Goal: Information Seeking & Learning: Check status

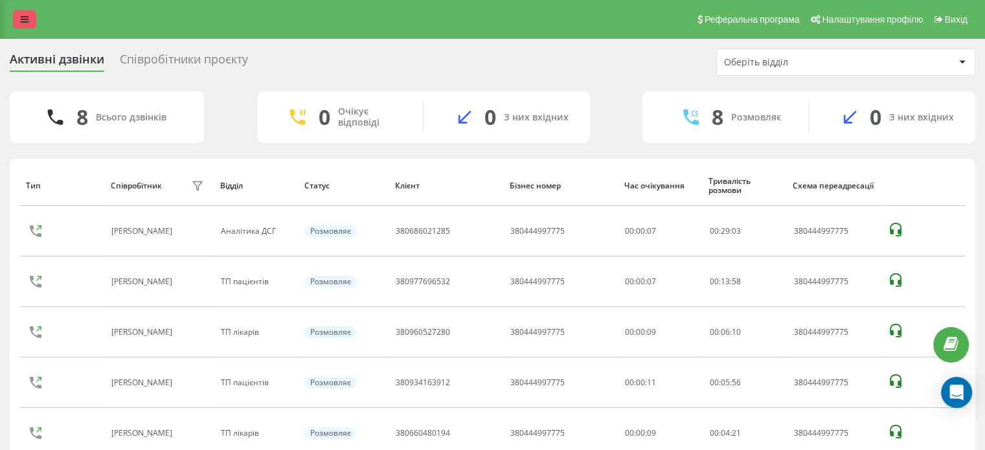
click at [17, 22] on link at bounding box center [24, 19] width 23 height 18
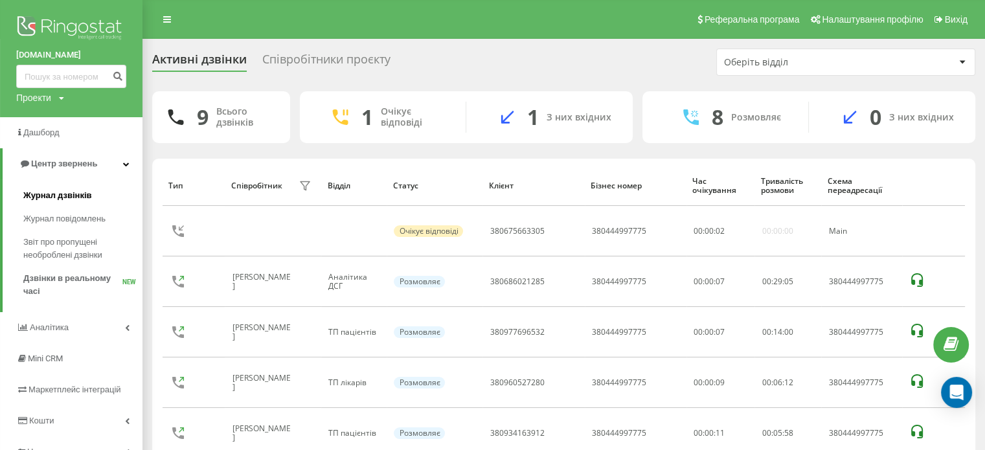
click at [58, 195] on span "Журнал дзвінків" at bounding box center [57, 195] width 69 height 13
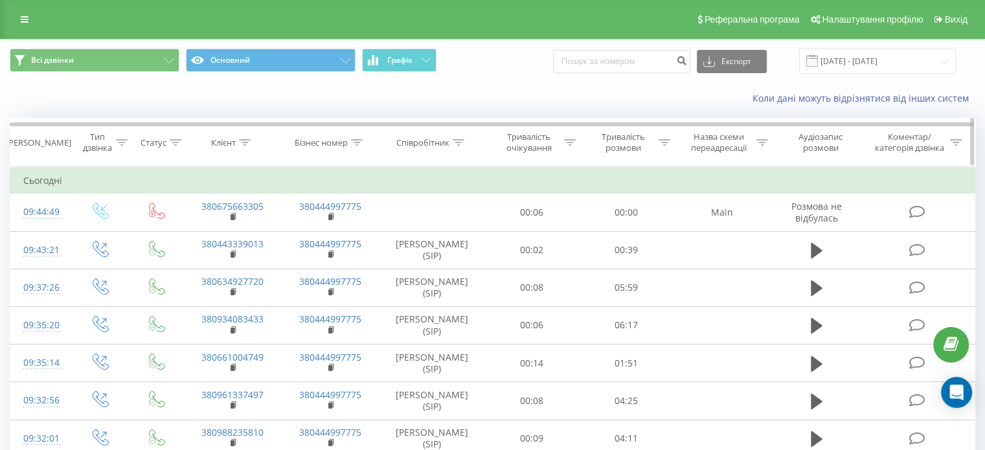
click at [460, 143] on icon at bounding box center [459, 142] width 12 height 6
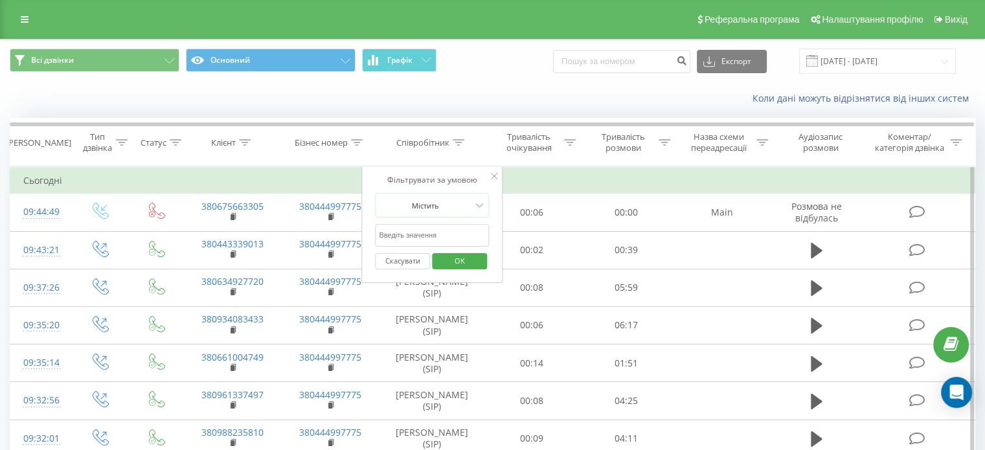
click at [419, 235] on input "text" at bounding box center [432, 235] width 114 height 23
type input "железняк"
click at [461, 260] on span "OK" at bounding box center [460, 261] width 36 height 20
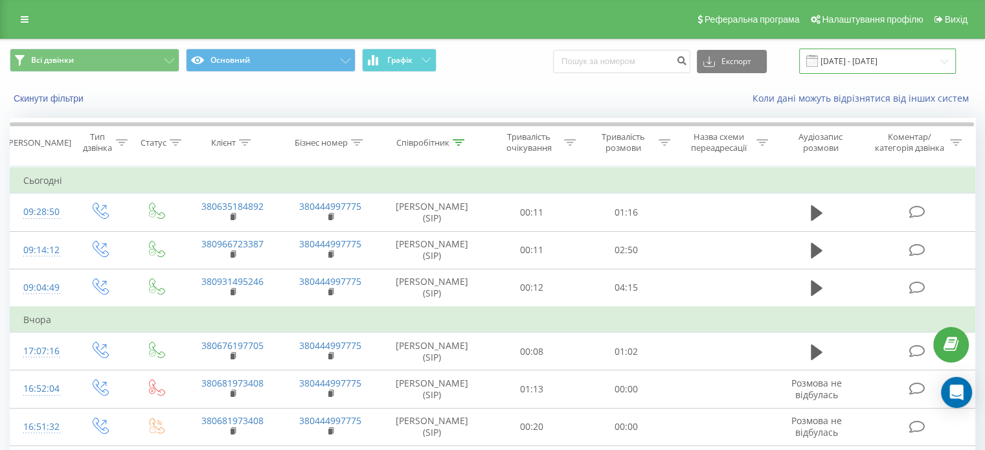
click at [907, 65] on input "20.07.2025 - 20.08.2025" at bounding box center [877, 61] width 157 height 25
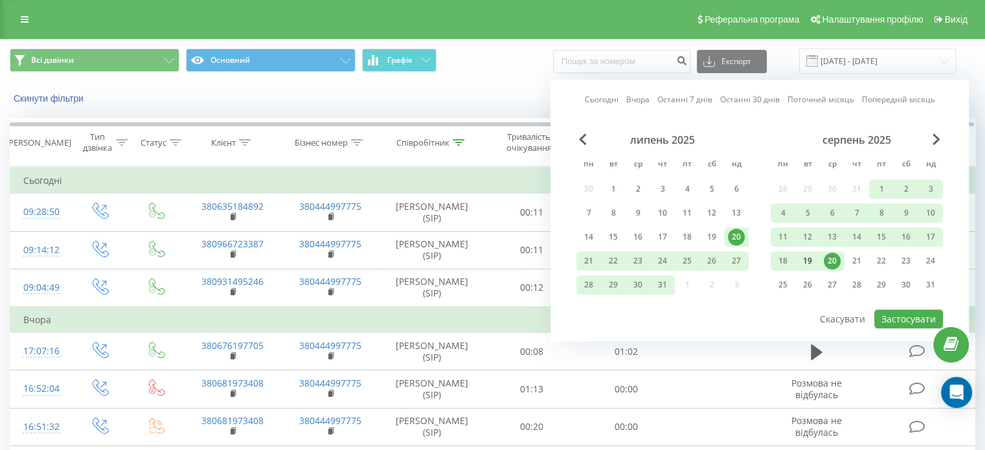
click at [812, 258] on div "19" at bounding box center [807, 261] width 17 height 17
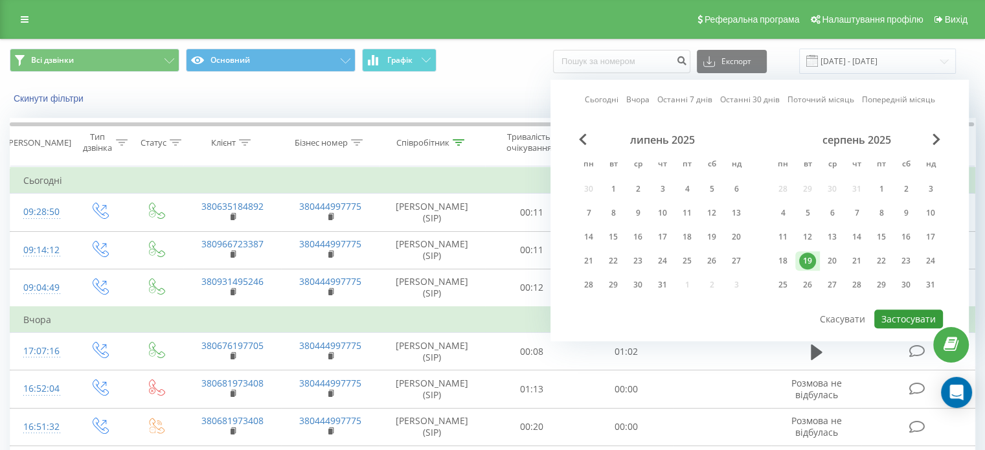
click at [896, 321] on button "Застосувати" at bounding box center [908, 319] width 69 height 19
type input "19.08.2025 - 19.08.2025"
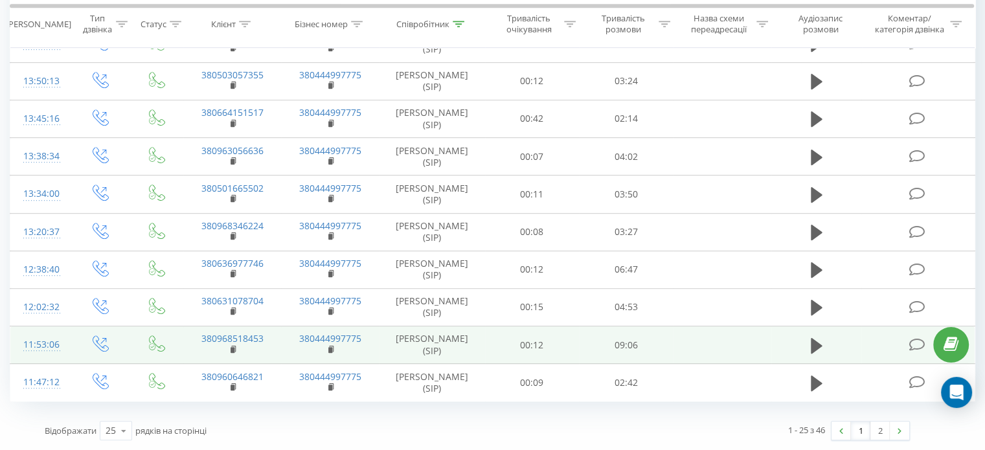
scroll to position [979, 0]
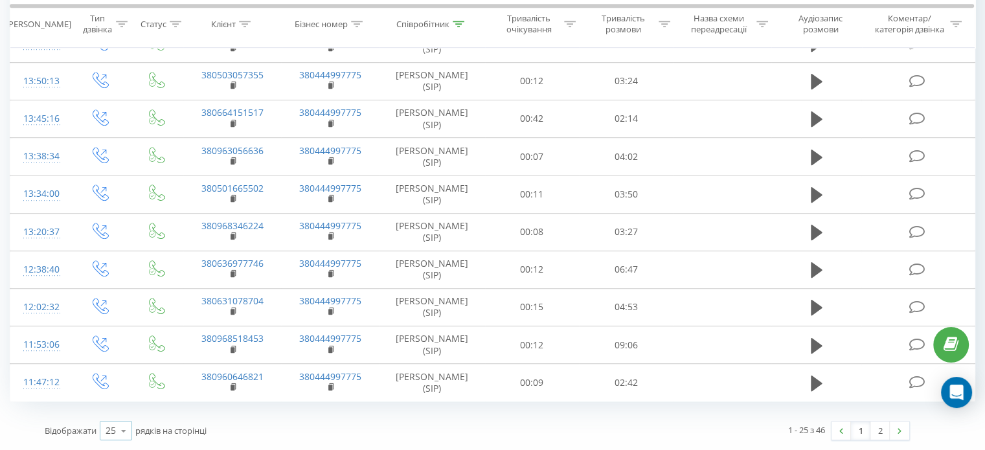
click at [111, 435] on div "25" at bounding box center [111, 430] width 10 height 13
click at [115, 416] on span "100" at bounding box center [114, 412] width 16 height 12
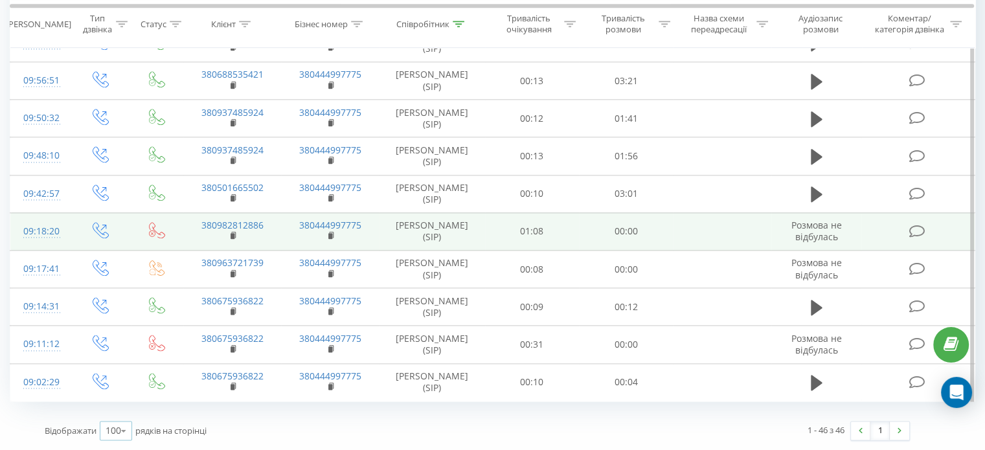
scroll to position [1913, 0]
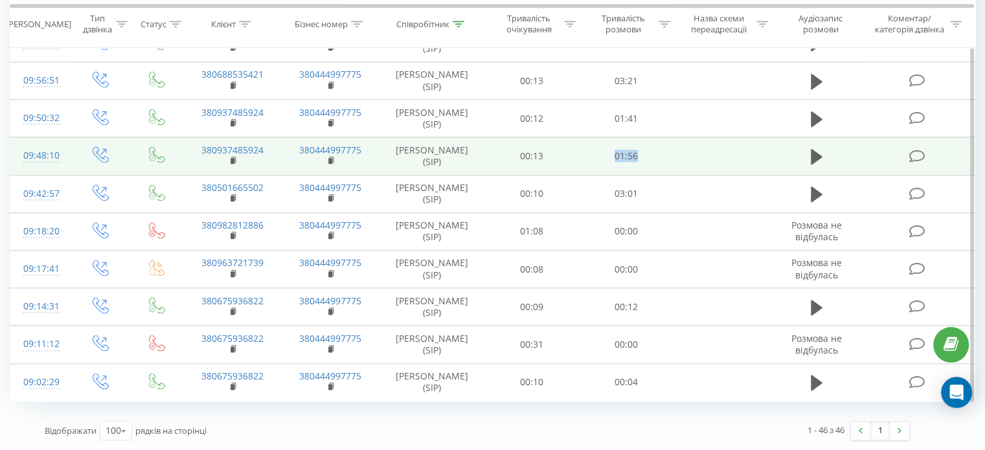
drag, startPoint x: 613, startPoint y: 154, endPoint x: 645, endPoint y: 157, distance: 32.5
click at [645, 157] on td "01:56" at bounding box center [626, 156] width 94 height 38
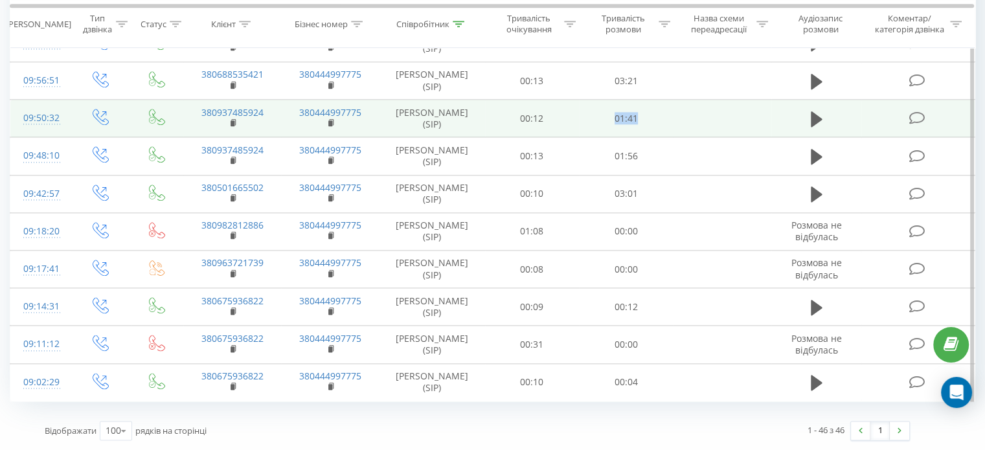
drag, startPoint x: 614, startPoint y: 234, endPoint x: 645, endPoint y: 236, distance: 31.1
click at [645, 137] on td "01:41" at bounding box center [626, 119] width 94 height 38
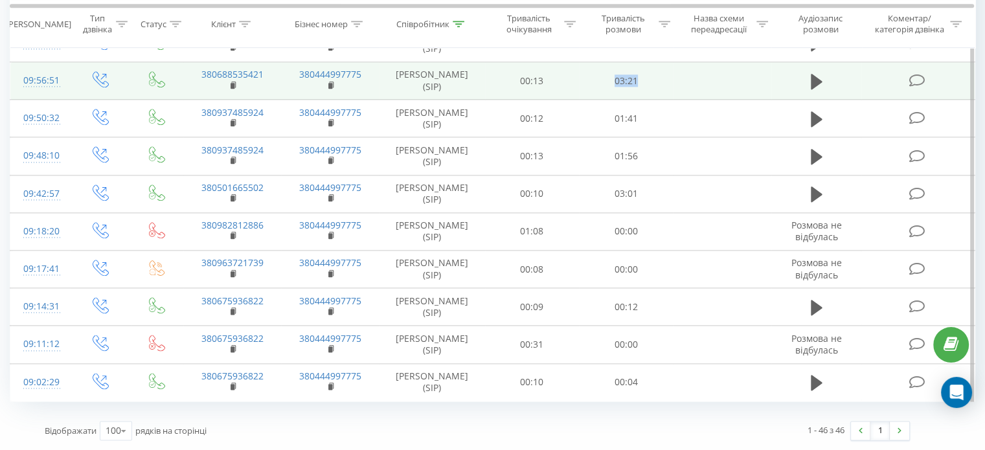
drag, startPoint x: 613, startPoint y: 189, endPoint x: 649, endPoint y: 189, distance: 36.3
click at [649, 100] on td "03:21" at bounding box center [626, 81] width 94 height 38
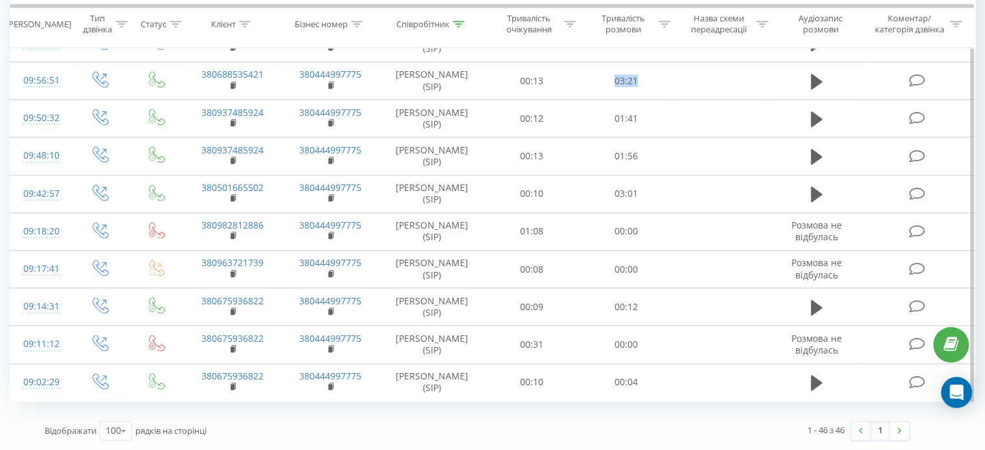
scroll to position [1524, 0]
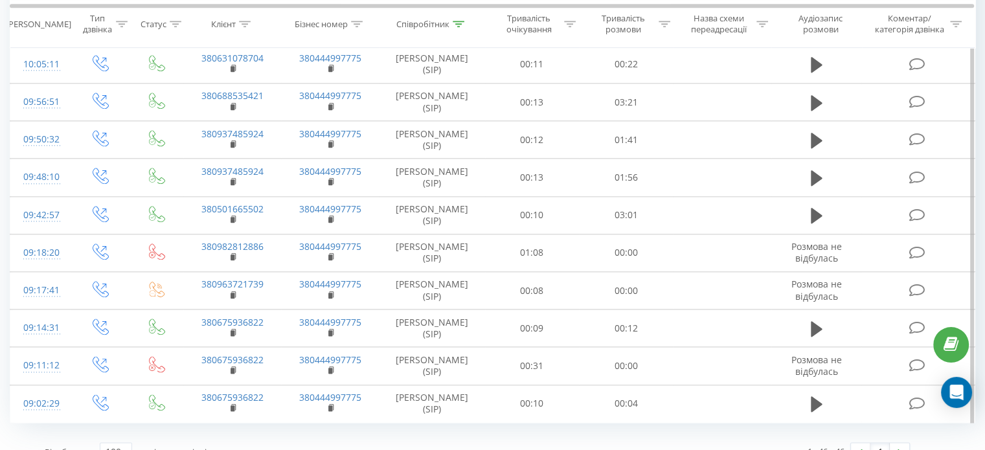
drag, startPoint x: 616, startPoint y: 212, endPoint x: 648, endPoint y: 214, distance: 31.1
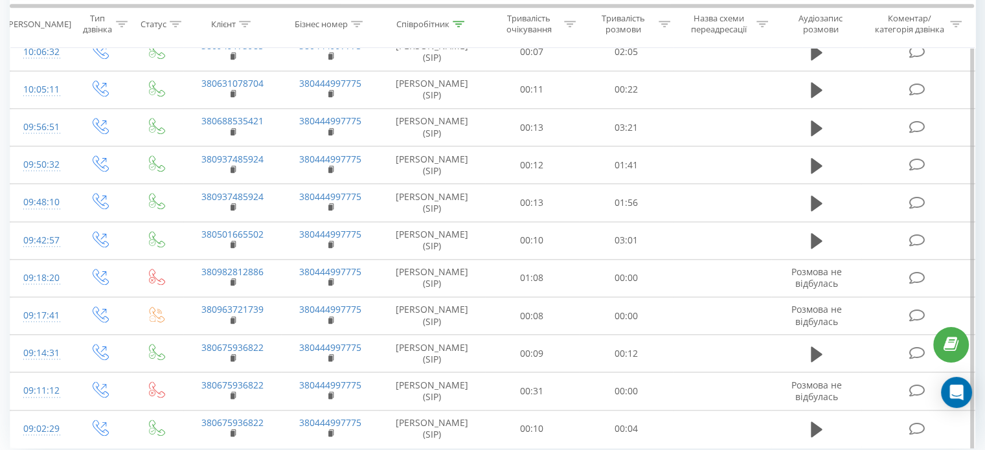
scroll to position [1460, 0]
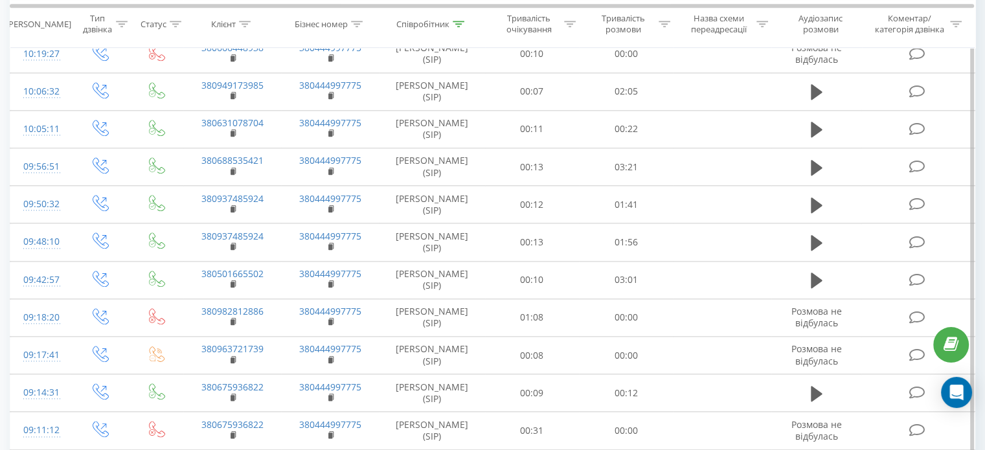
drag, startPoint x: 616, startPoint y: 227, endPoint x: 661, endPoint y: 227, distance: 45.3
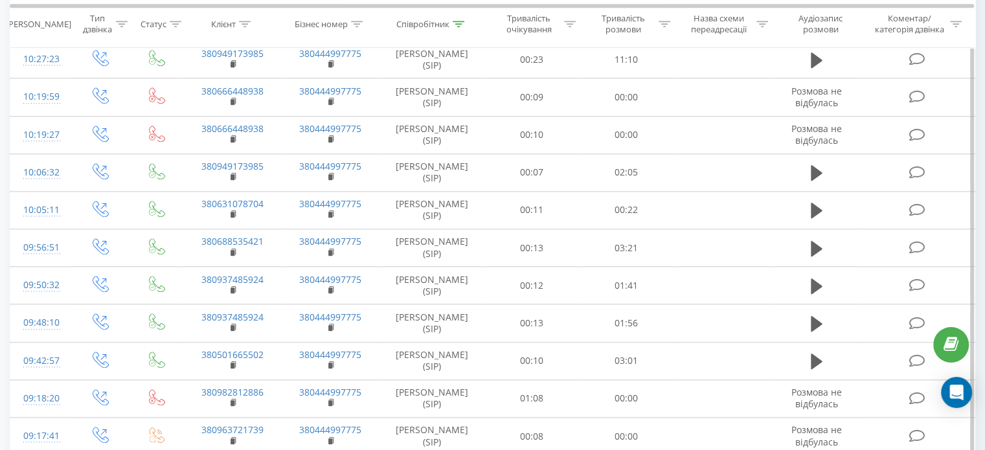
scroll to position [1330, 0]
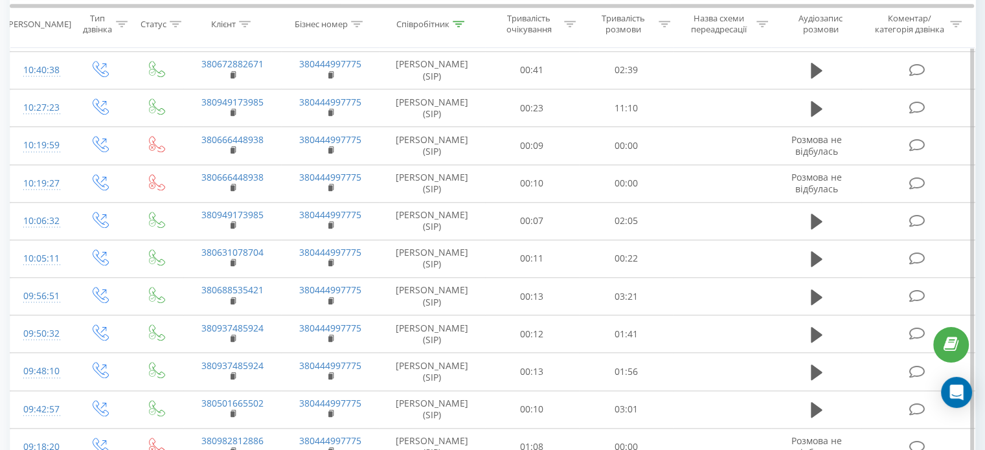
drag, startPoint x: 619, startPoint y: 164, endPoint x: 638, endPoint y: 166, distance: 18.9
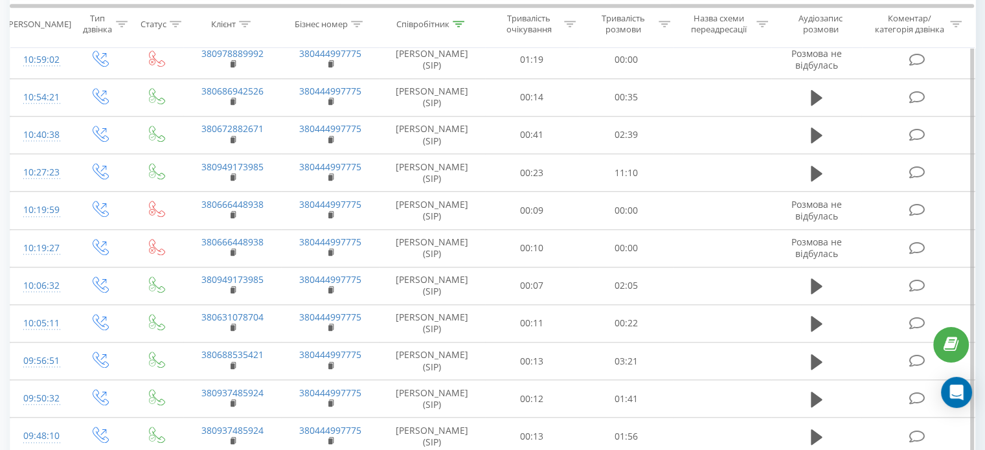
drag, startPoint x: 611, startPoint y: 186, endPoint x: 645, endPoint y: 186, distance: 33.7
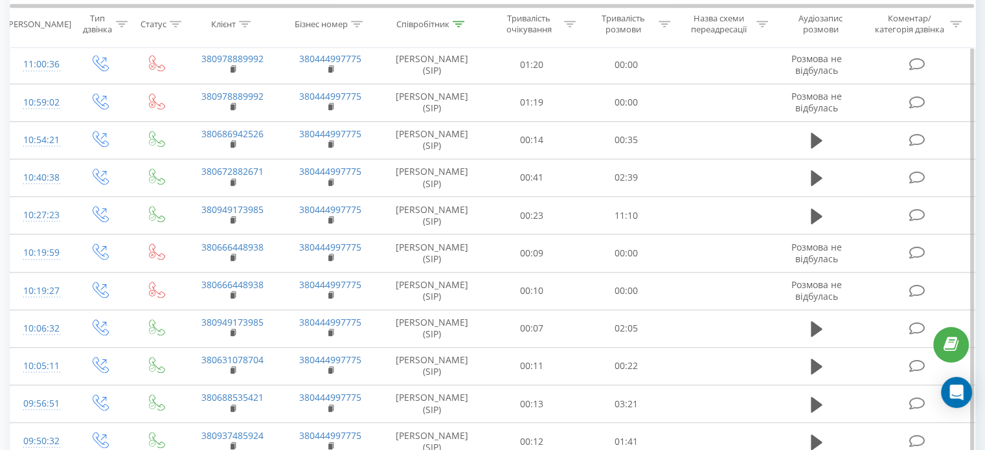
scroll to position [1201, 0]
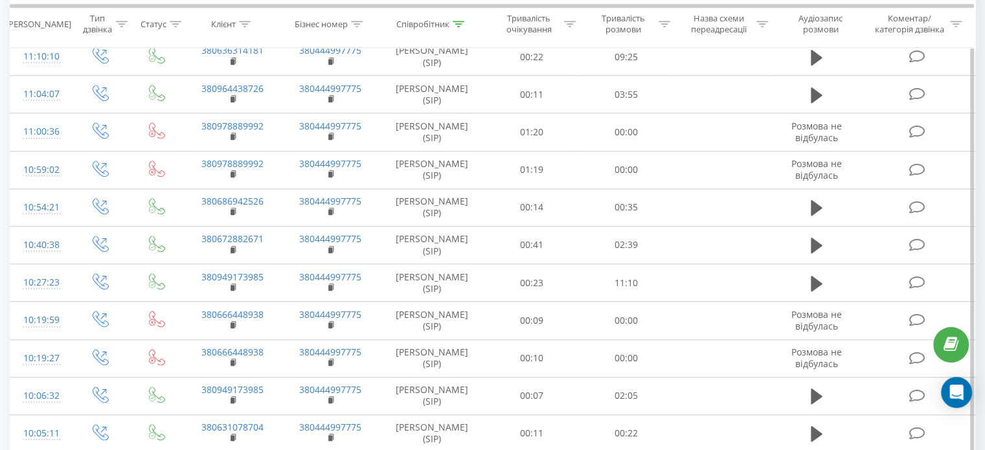
scroll to position [1136, 0]
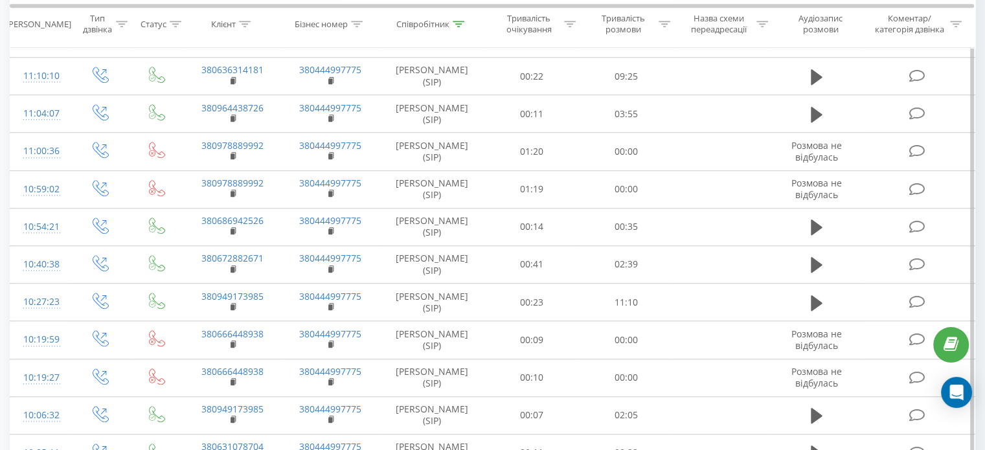
drag, startPoint x: 616, startPoint y: 221, endPoint x: 642, endPoint y: 223, distance: 25.9
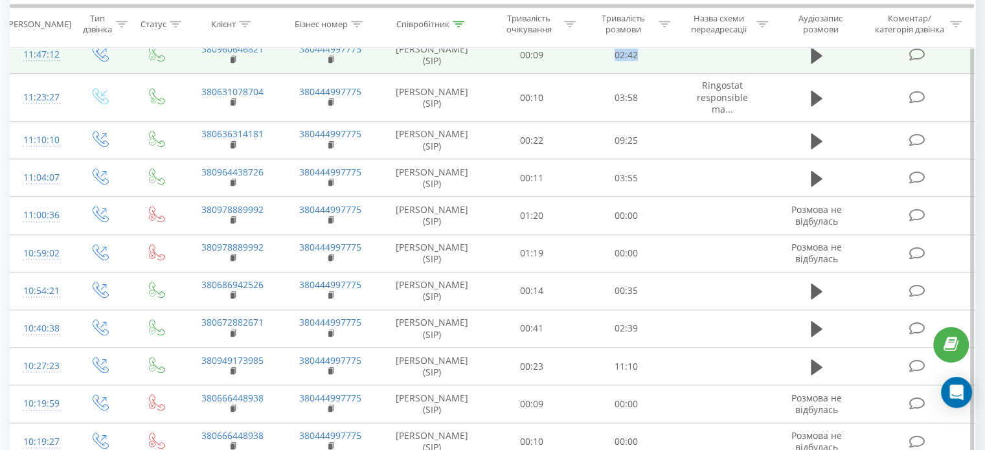
scroll to position [1006, 0]
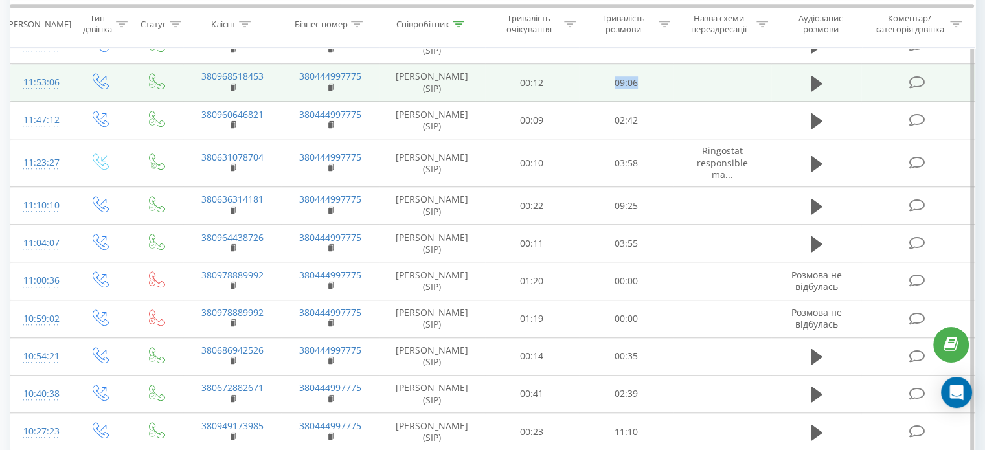
drag, startPoint x: 616, startPoint y: 304, endPoint x: 648, endPoint y: 303, distance: 31.7
click at [648, 102] on td "09:06" at bounding box center [626, 83] width 94 height 38
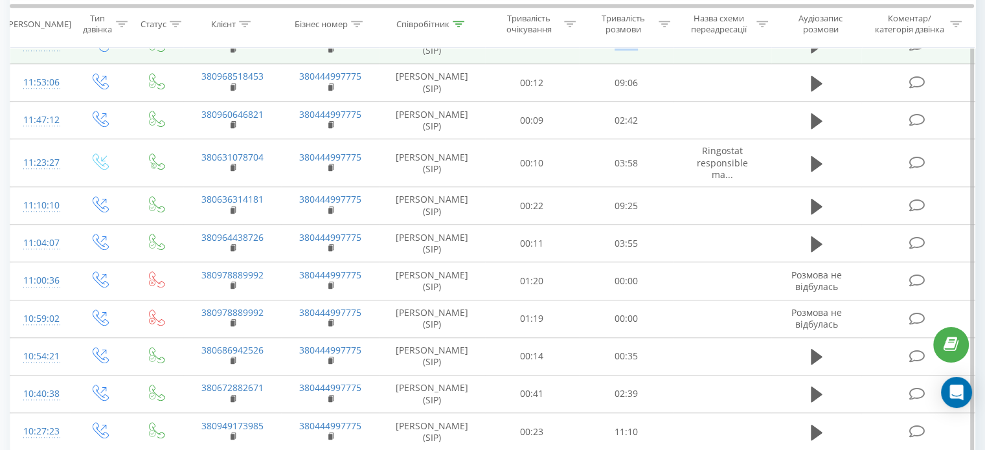
drag, startPoint x: 616, startPoint y: 253, endPoint x: 649, endPoint y: 253, distance: 32.4
click at [649, 63] on td "04:53" at bounding box center [626, 45] width 94 height 38
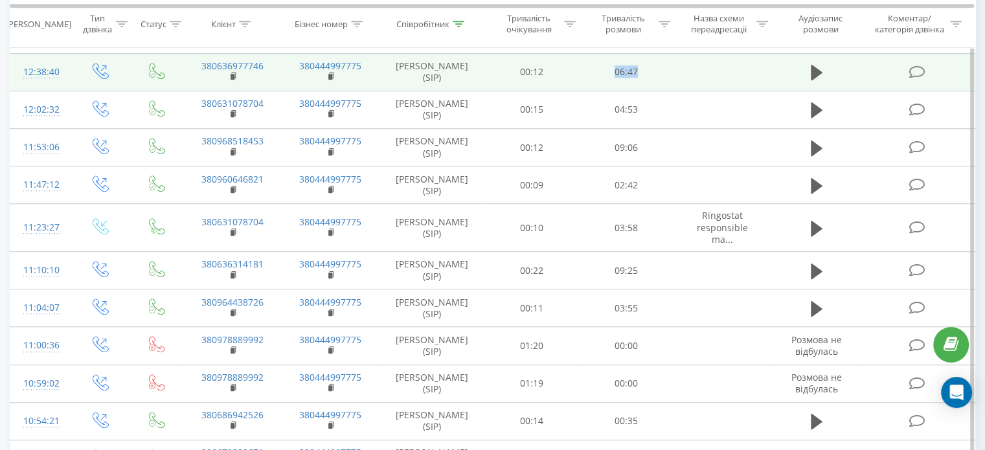
drag, startPoint x: 605, startPoint y: 269, endPoint x: 658, endPoint y: 269, distance: 53.1
click at [658, 91] on td "06:47" at bounding box center [626, 72] width 94 height 38
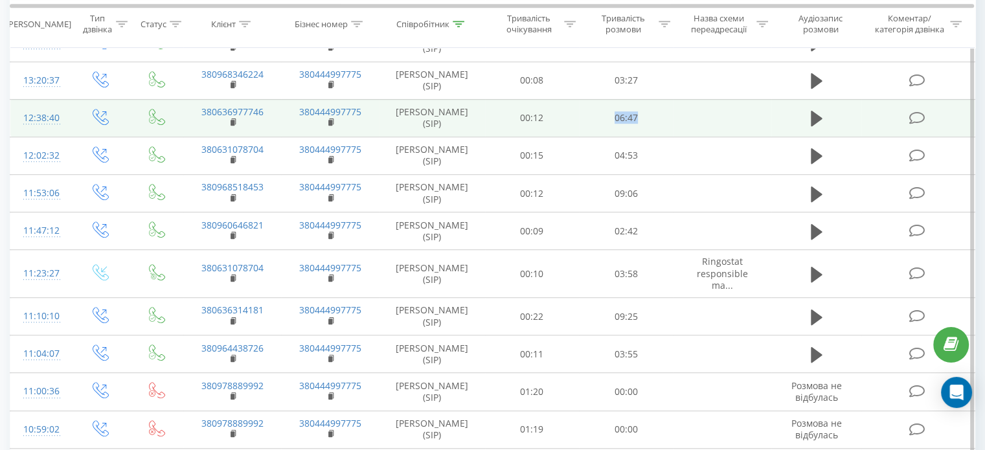
scroll to position [877, 0]
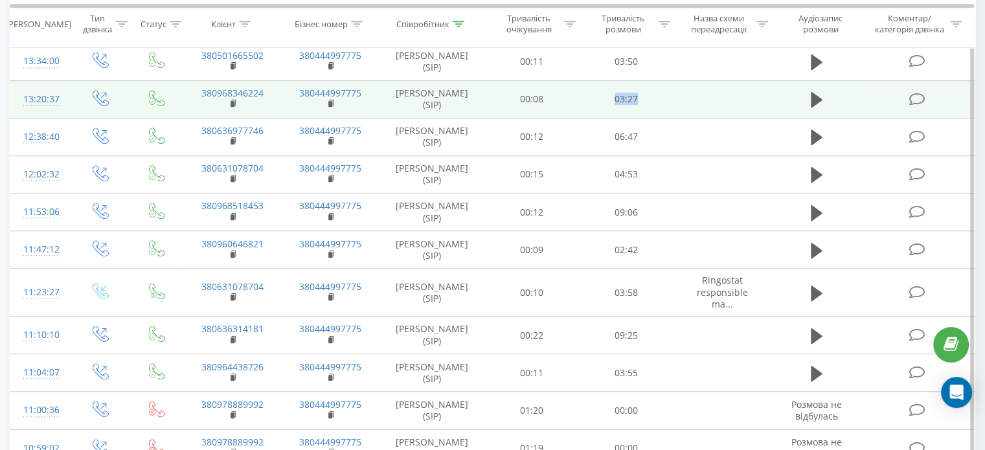
drag, startPoint x: 615, startPoint y: 289, endPoint x: 656, endPoint y: 289, distance: 40.8
click at [656, 118] on td "03:27" at bounding box center [626, 99] width 94 height 38
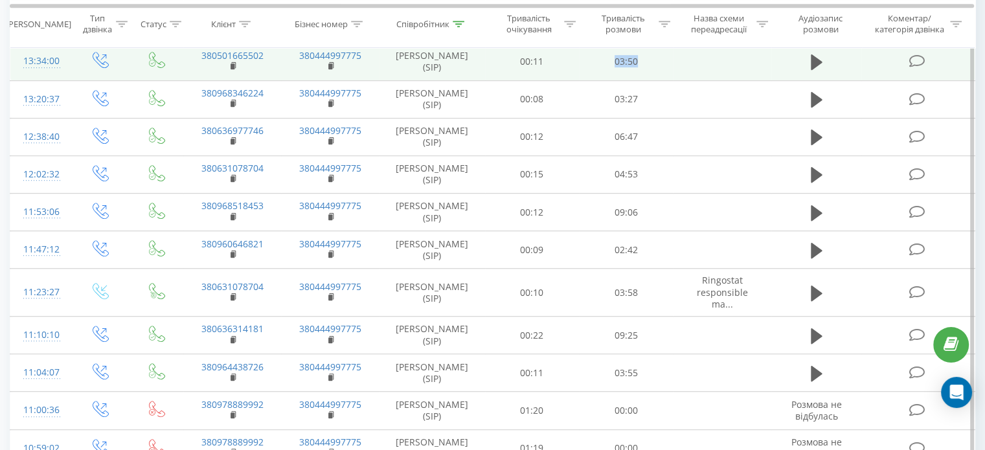
drag, startPoint x: 611, startPoint y: 245, endPoint x: 650, endPoint y: 248, distance: 39.6
click at [650, 80] on td "03:50" at bounding box center [626, 62] width 94 height 38
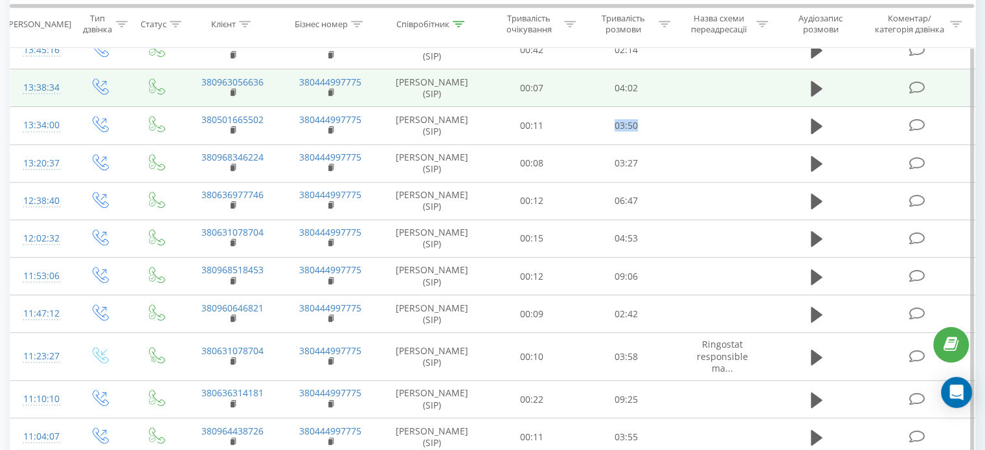
scroll to position [812, 0]
drag, startPoint x: 616, startPoint y: 259, endPoint x: 638, endPoint y: 259, distance: 22.0
click at [638, 107] on td "04:02" at bounding box center [626, 89] width 94 height 38
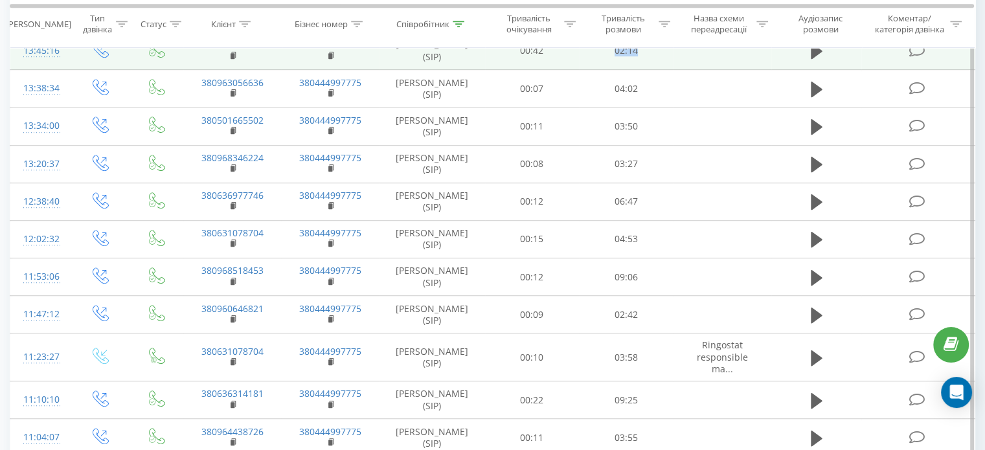
drag, startPoint x: 615, startPoint y: 213, endPoint x: 642, endPoint y: 213, distance: 27.8
click at [642, 69] on td "02:14" at bounding box center [626, 51] width 94 height 38
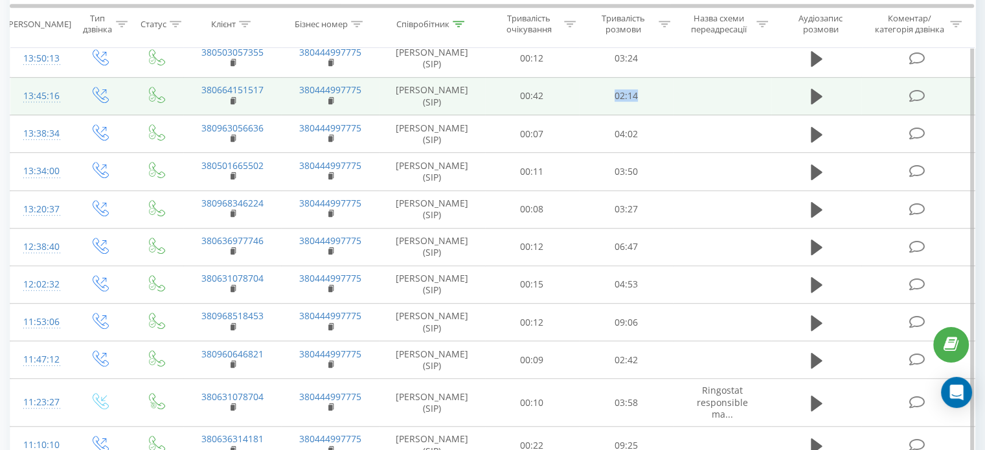
scroll to position [747, 0]
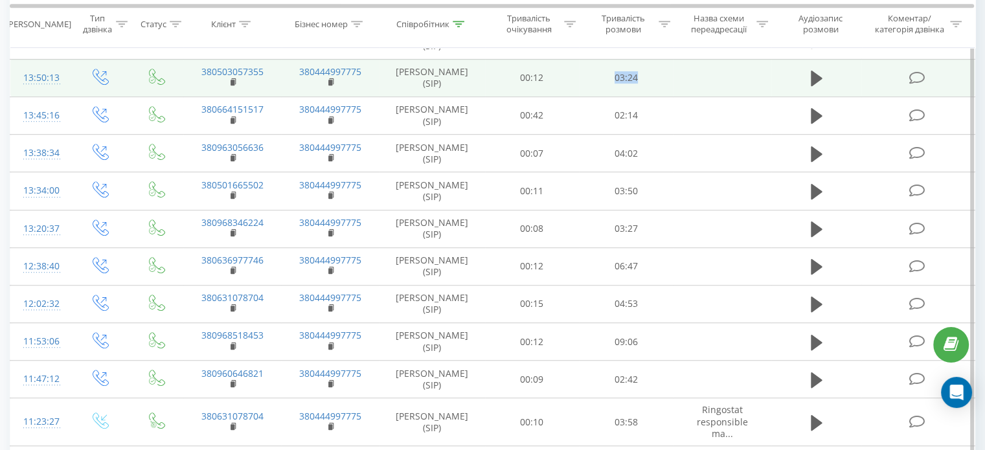
drag, startPoint x: 616, startPoint y: 226, endPoint x: 655, endPoint y: 227, distance: 39.5
click at [655, 96] on td "03:24" at bounding box center [626, 78] width 94 height 38
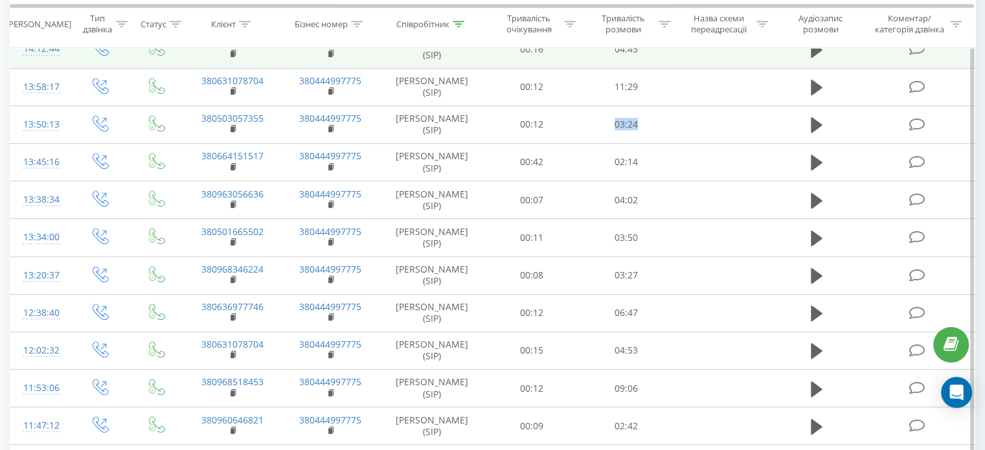
scroll to position [683, 0]
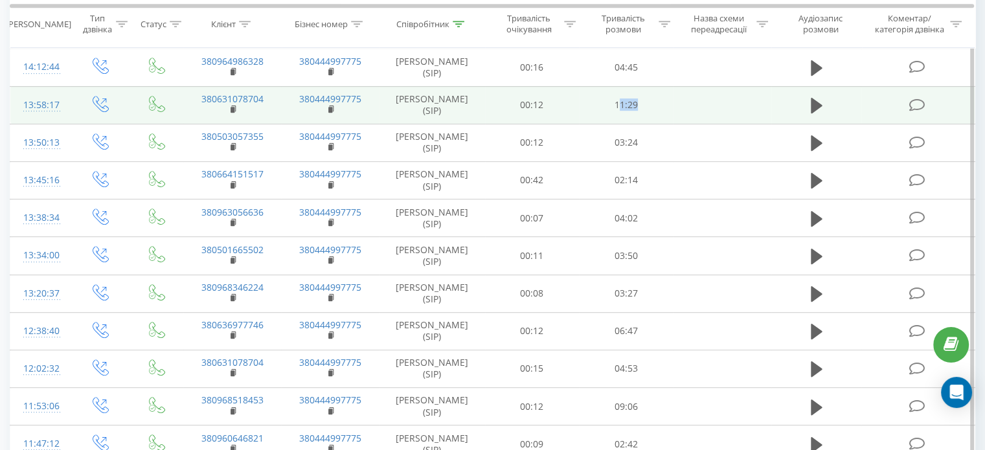
drag, startPoint x: 619, startPoint y: 243, endPoint x: 638, endPoint y: 243, distance: 18.8
click at [638, 124] on td "11:29" at bounding box center [626, 105] width 94 height 38
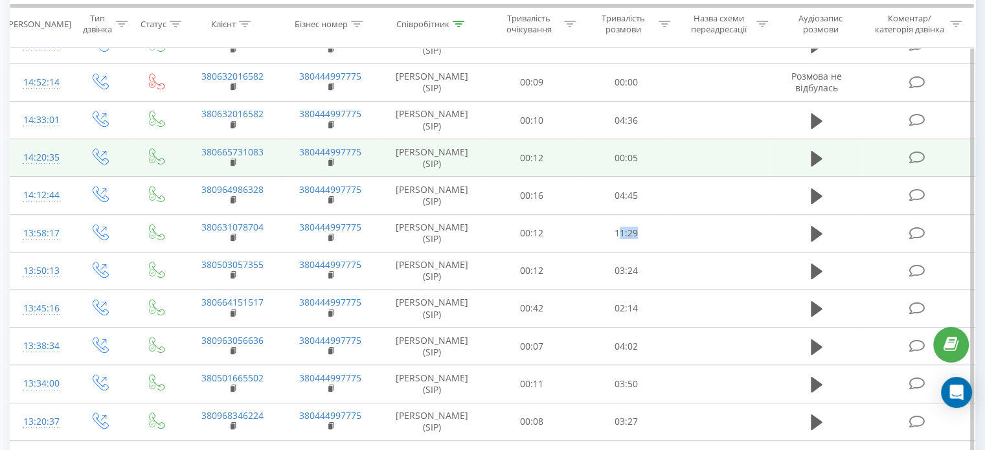
scroll to position [553, 0]
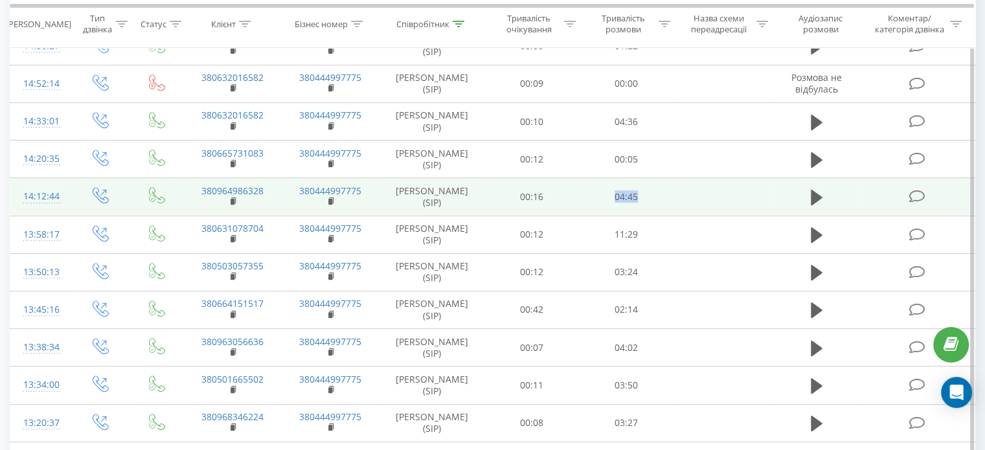
drag, startPoint x: 609, startPoint y: 326, endPoint x: 642, endPoint y: 332, distance: 33.5
click at [642, 216] on td "04:45" at bounding box center [626, 197] width 94 height 38
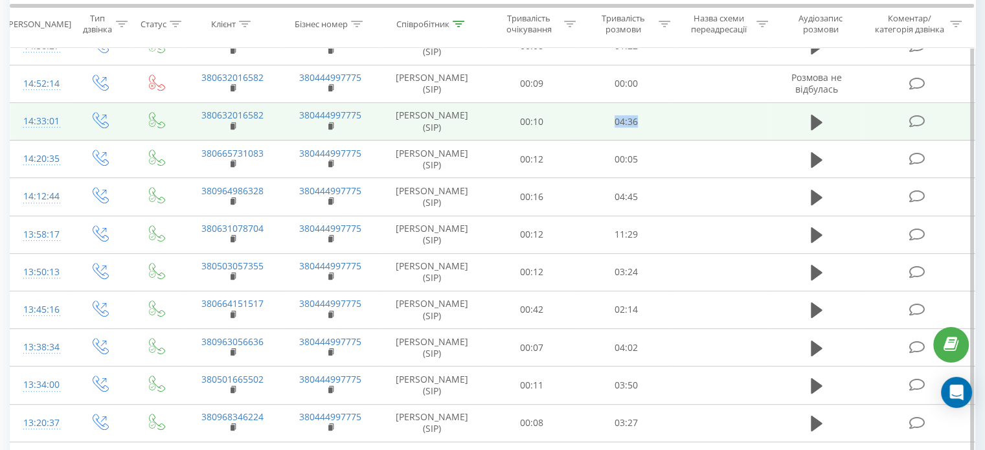
drag, startPoint x: 613, startPoint y: 232, endPoint x: 650, endPoint y: 233, distance: 37.6
click at [650, 141] on td "04:36" at bounding box center [626, 122] width 94 height 38
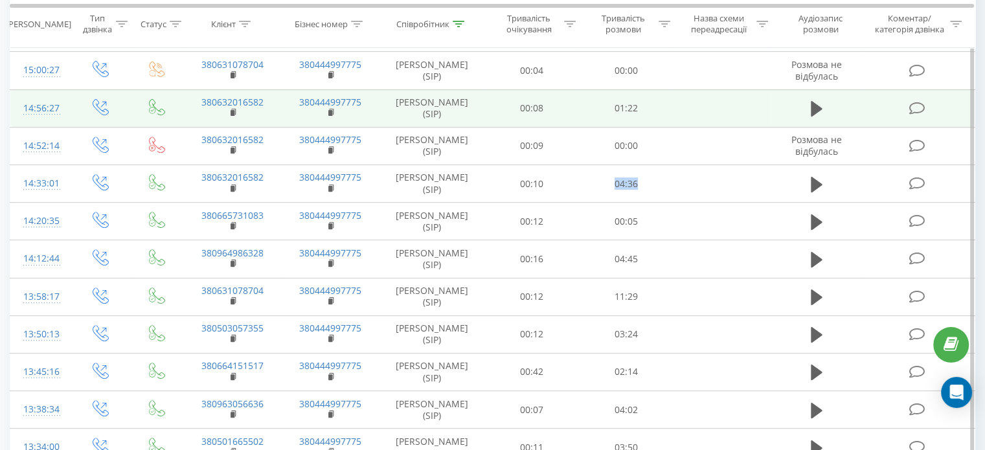
scroll to position [423, 0]
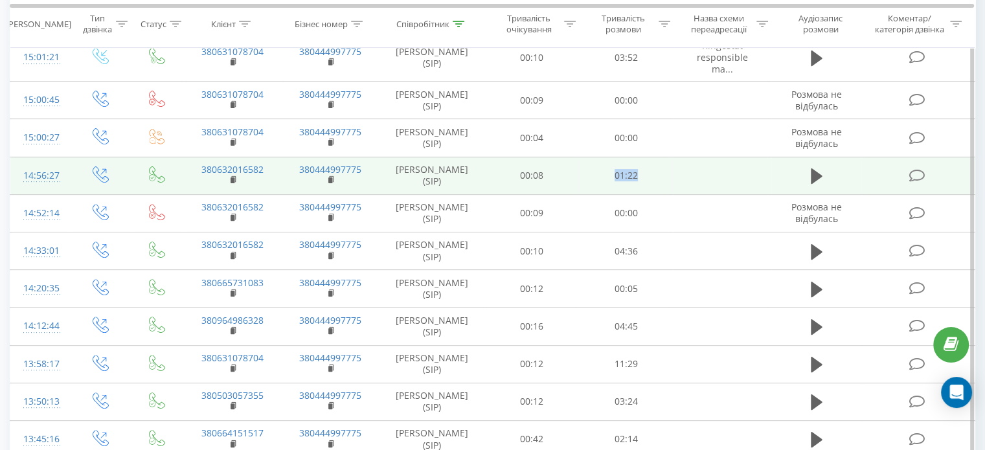
drag, startPoint x: 615, startPoint y: 267, endPoint x: 638, endPoint y: 267, distance: 23.3
click at [638, 194] on td "01:22" at bounding box center [626, 176] width 94 height 38
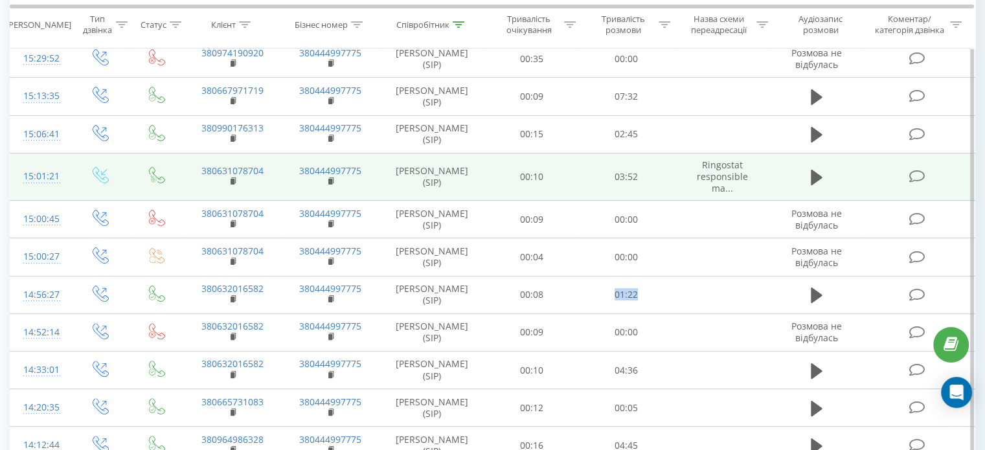
scroll to position [294, 0]
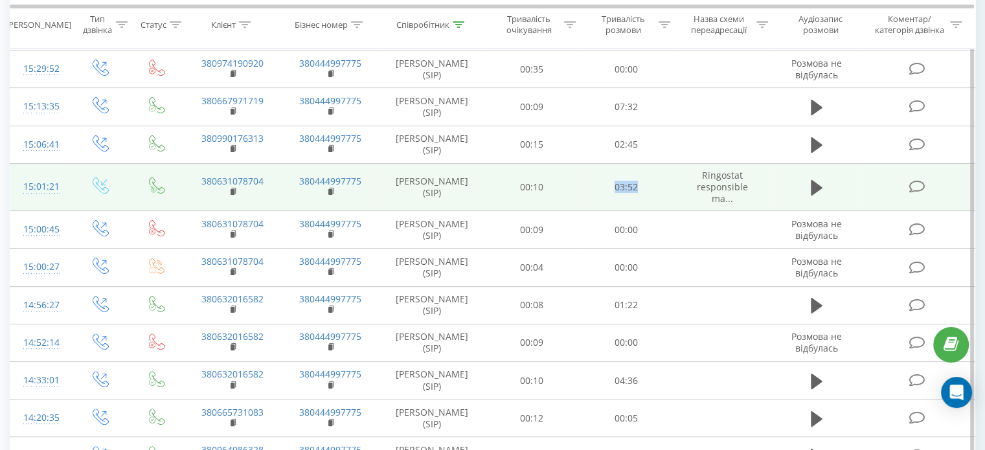
drag, startPoint x: 611, startPoint y: 256, endPoint x: 652, endPoint y: 256, distance: 40.8
click at [652, 211] on td "03:52" at bounding box center [626, 187] width 94 height 48
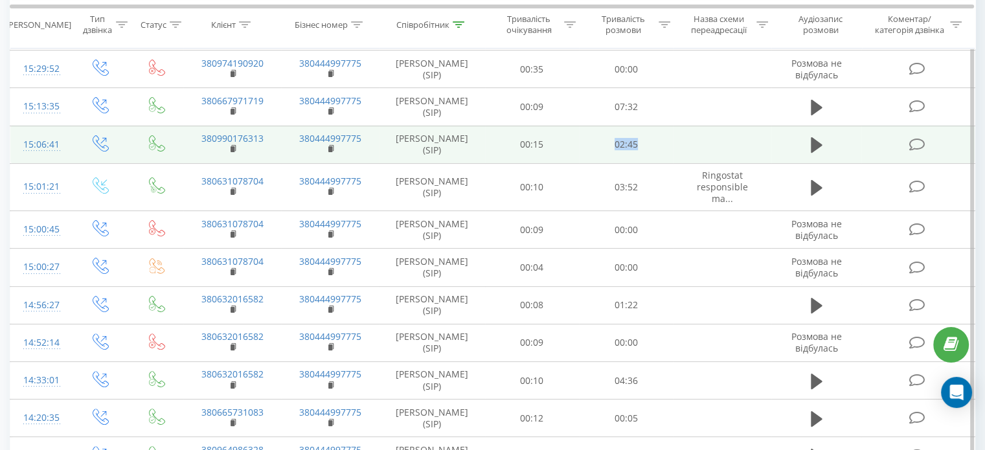
drag, startPoint x: 611, startPoint y: 207, endPoint x: 640, endPoint y: 207, distance: 29.1
click at [640, 163] on td "02:45" at bounding box center [626, 145] width 94 height 38
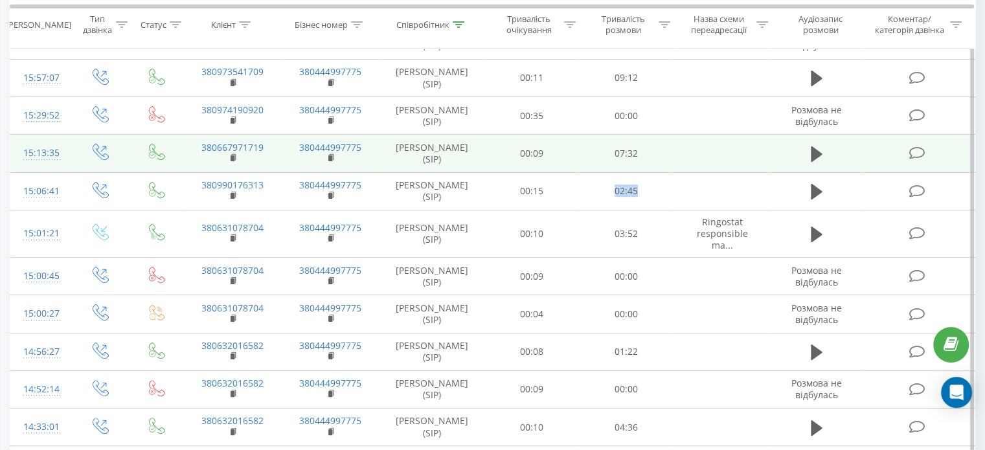
scroll to position [229, 0]
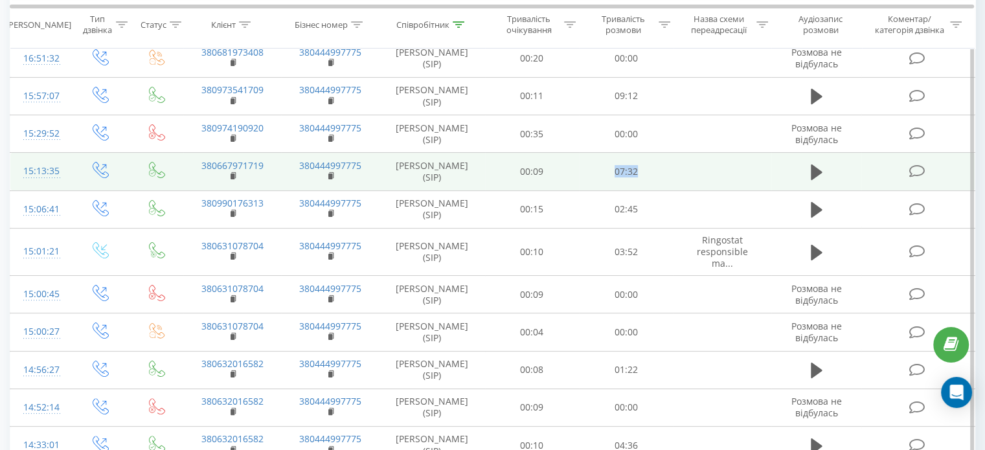
drag, startPoint x: 610, startPoint y: 221, endPoint x: 648, endPoint y: 225, distance: 37.8
click at [648, 190] on td "07:32" at bounding box center [626, 172] width 94 height 38
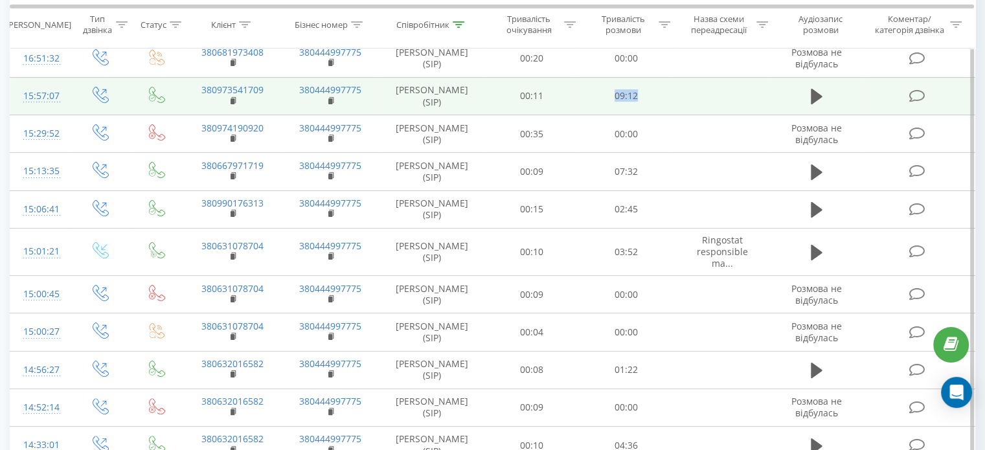
drag, startPoint x: 615, startPoint y: 131, endPoint x: 640, endPoint y: 133, distance: 24.7
click at [640, 115] on td "09:12" at bounding box center [626, 96] width 94 height 38
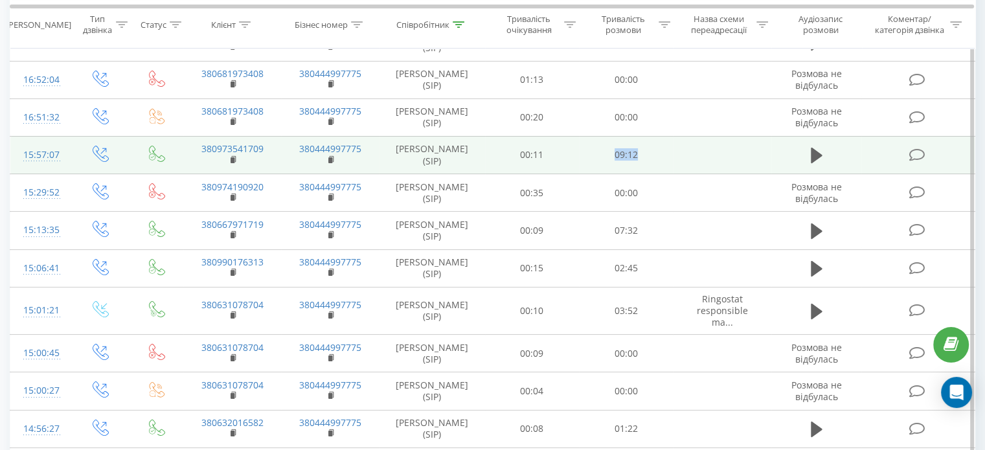
scroll to position [100, 0]
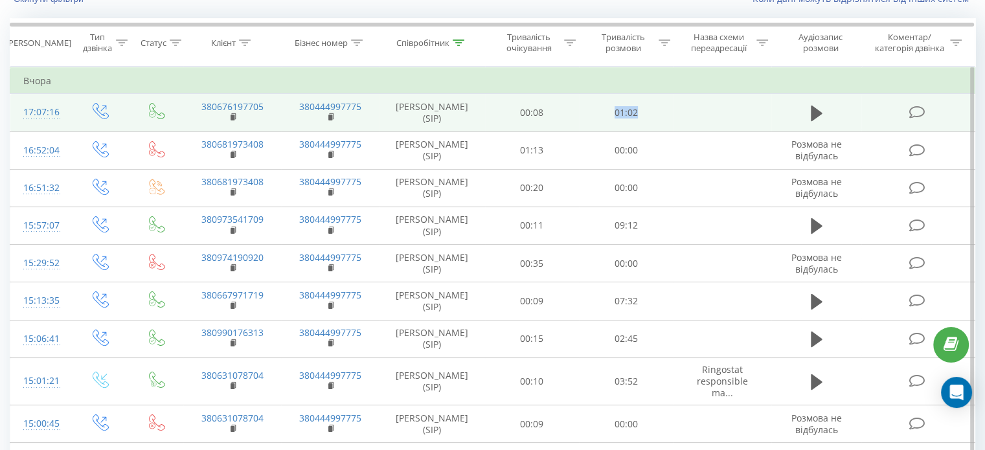
drag, startPoint x: 616, startPoint y: 116, endPoint x: 652, endPoint y: 118, distance: 36.3
click at [652, 118] on td "01:02" at bounding box center [626, 113] width 94 height 38
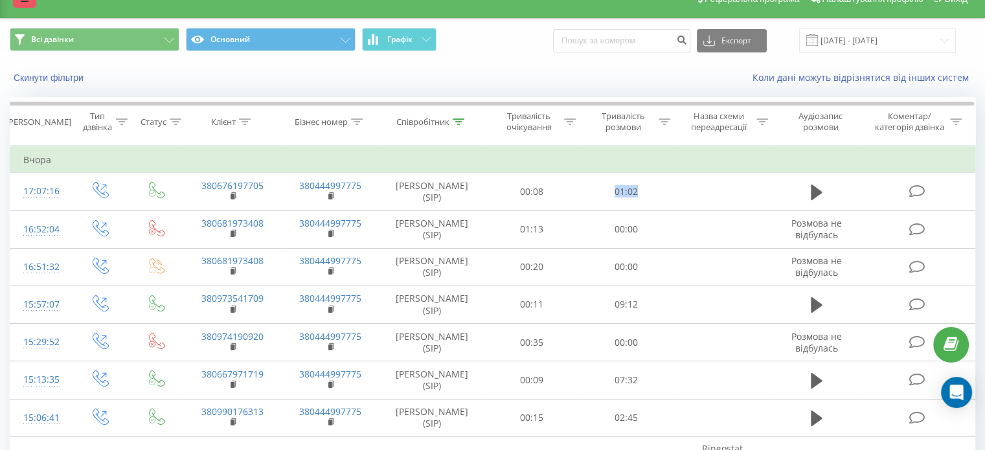
scroll to position [0, 0]
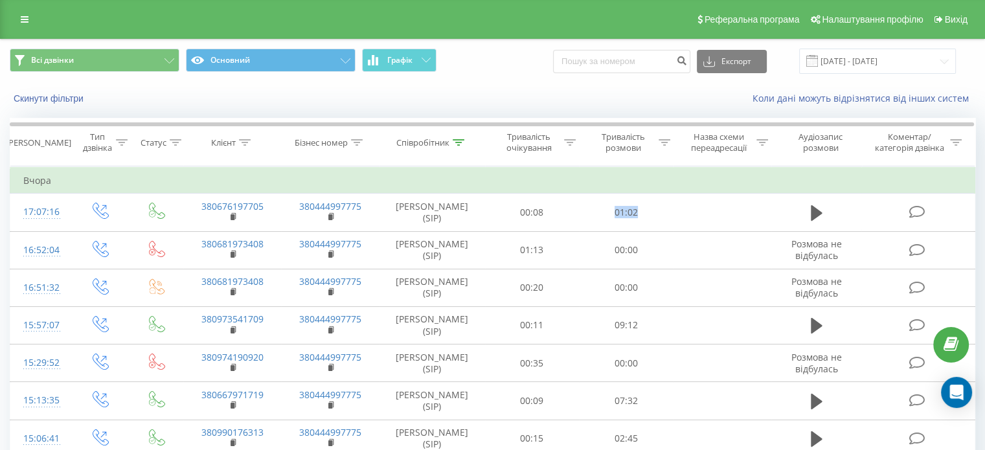
drag, startPoint x: 19, startPoint y: 20, endPoint x: 5, endPoint y: 56, distance: 39.0
click at [19, 20] on link at bounding box center [24, 19] width 23 height 18
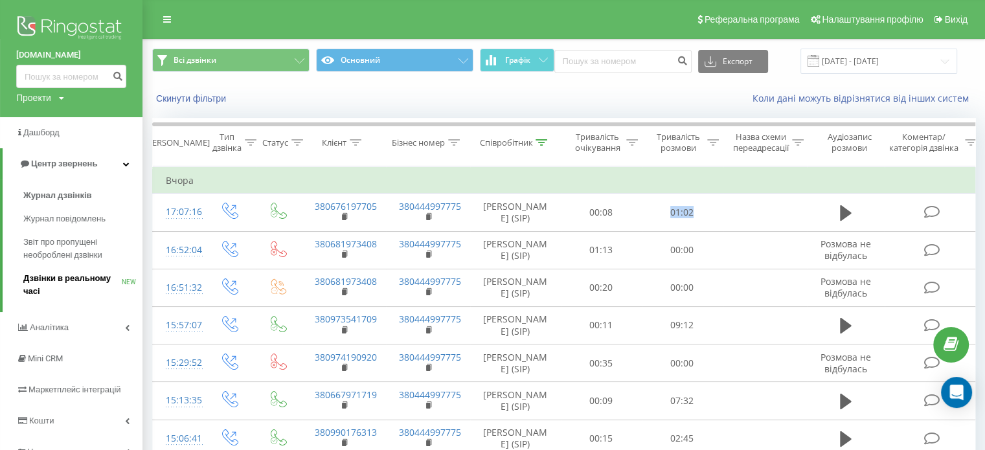
click at [47, 275] on span "Дзвінки в реальному часі" at bounding box center [72, 285] width 98 height 26
